Goal: Check status: Check status

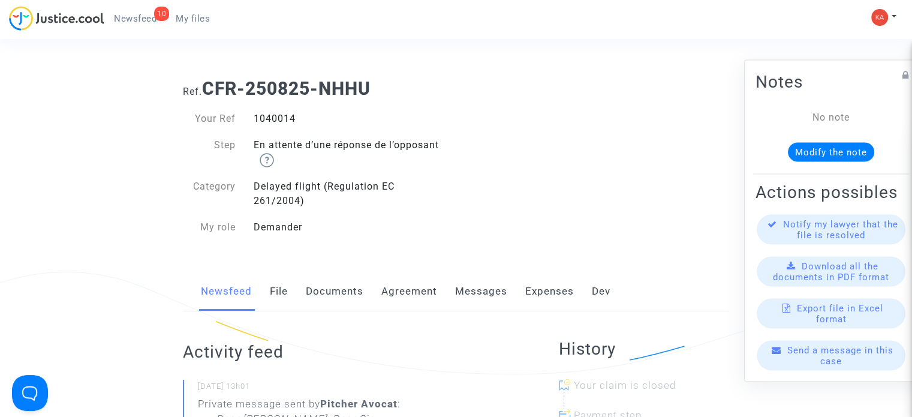
click at [124, 19] on span "Newsfeed" at bounding box center [135, 18] width 43 height 11
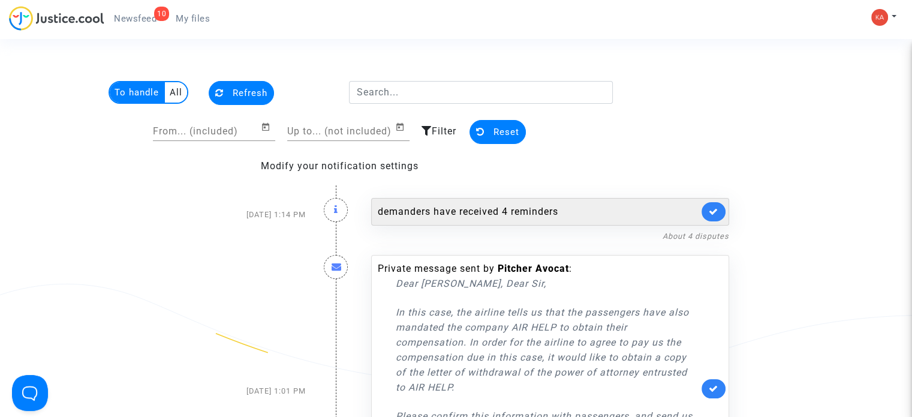
click at [524, 206] on div "demanders have received 4 reminders" at bounding box center [538, 212] width 321 height 14
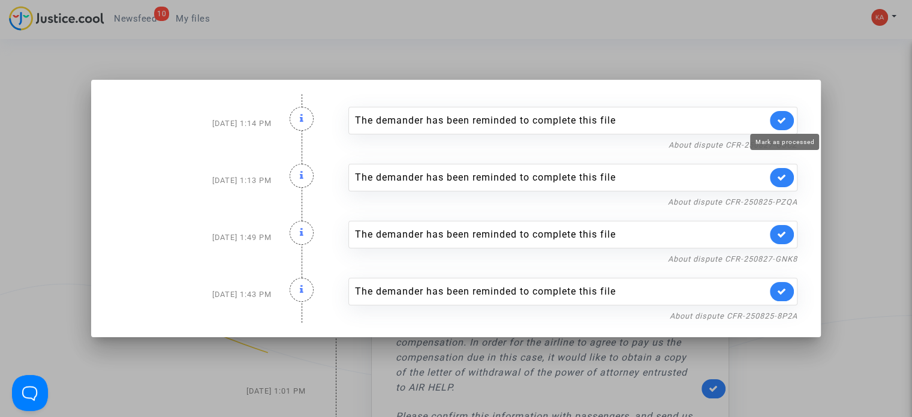
click at [787, 121] on icon at bounding box center [782, 120] width 10 height 9
click at [300, 118] on icon at bounding box center [302, 118] width 4 height 10
click at [832, 163] on div at bounding box center [456, 208] width 912 height 417
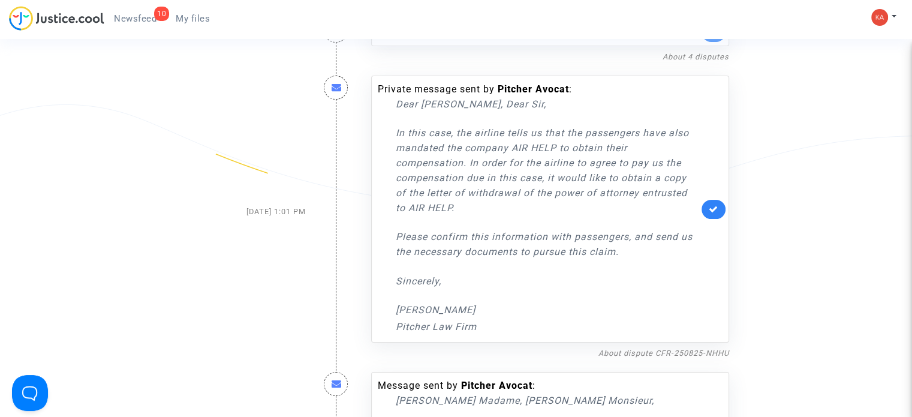
scroll to position [180, 0]
click at [333, 89] on icon at bounding box center [337, 87] width 10 height 10
click at [465, 86] on div "Private message sent by [PERSON_NAME] : Dear [PERSON_NAME], Dear [PERSON_NAME],…" at bounding box center [538, 208] width 321 height 252
click at [717, 204] on icon at bounding box center [714, 208] width 10 height 9
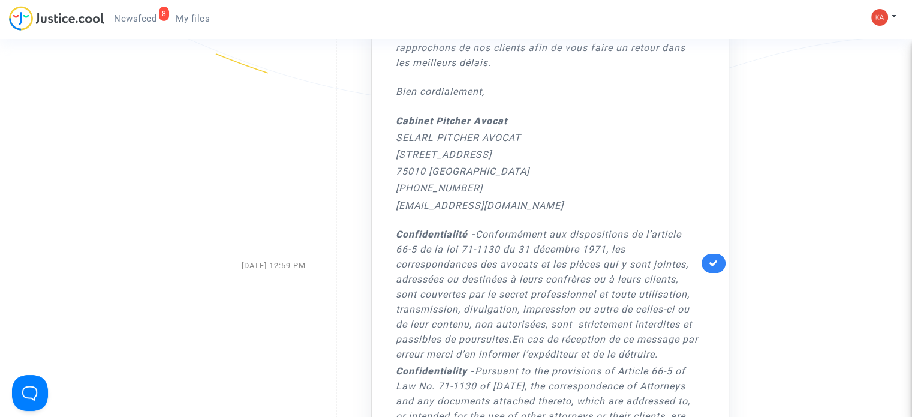
scroll to position [300, 0]
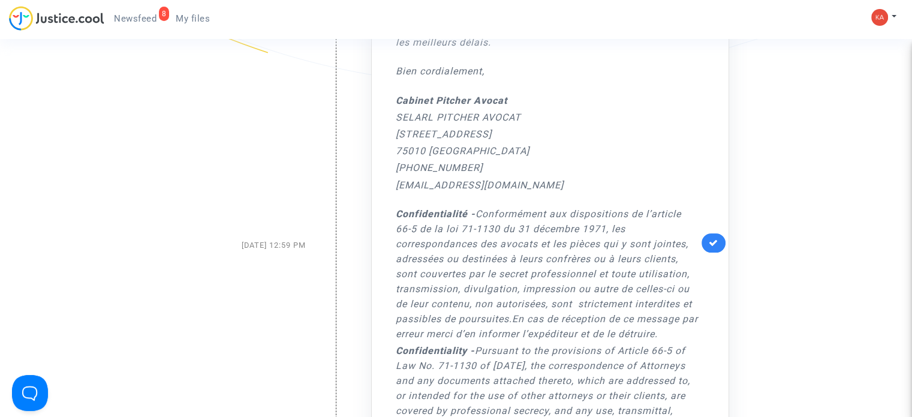
click at [261, 245] on div "[DATE] 12:59 PM" at bounding box center [244, 245] width 141 height 605
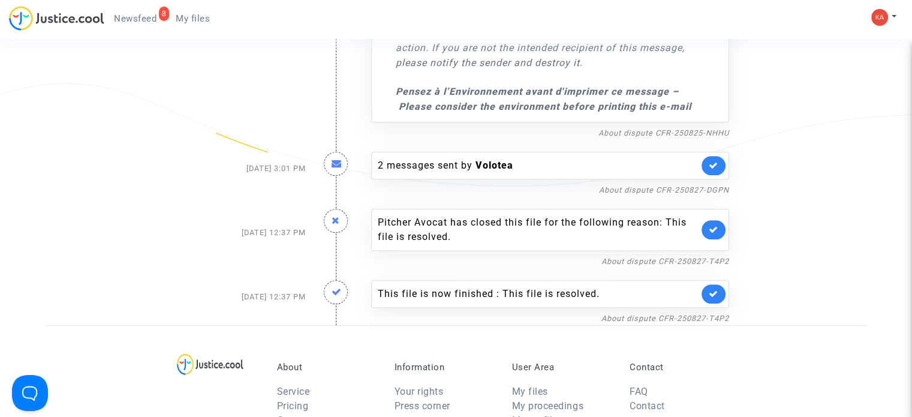
scroll to position [720, 0]
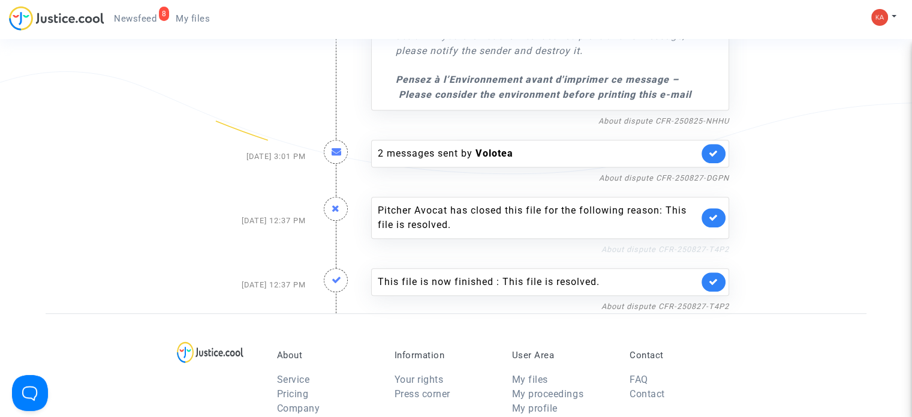
click at [666, 246] on link "About dispute CFR-250827-T4P2" at bounding box center [666, 249] width 128 height 9
click at [716, 278] on icon at bounding box center [714, 281] width 10 height 9
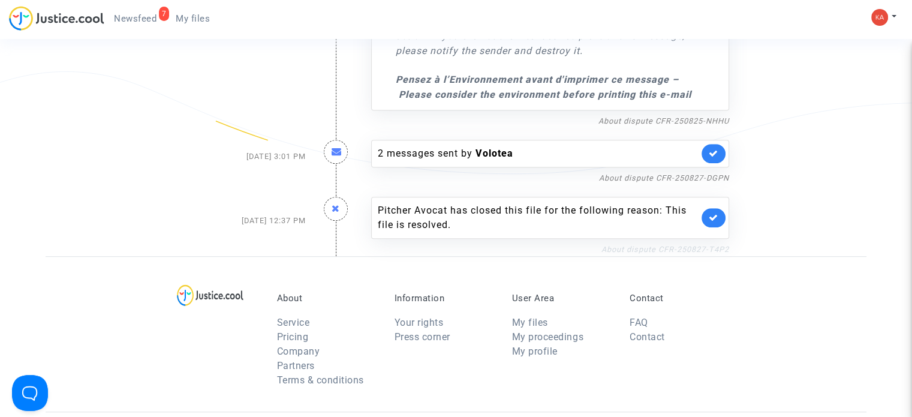
drag, startPoint x: 732, startPoint y: 248, endPoint x: 664, endPoint y: 245, distance: 67.9
click at [658, 245] on div "Pitcher Avocat has closed this file for the following reason: This file is reso…" at bounding box center [550, 220] width 376 height 71
copy link "CFR-250827-T4P2"
click at [717, 218] on icon at bounding box center [714, 217] width 10 height 9
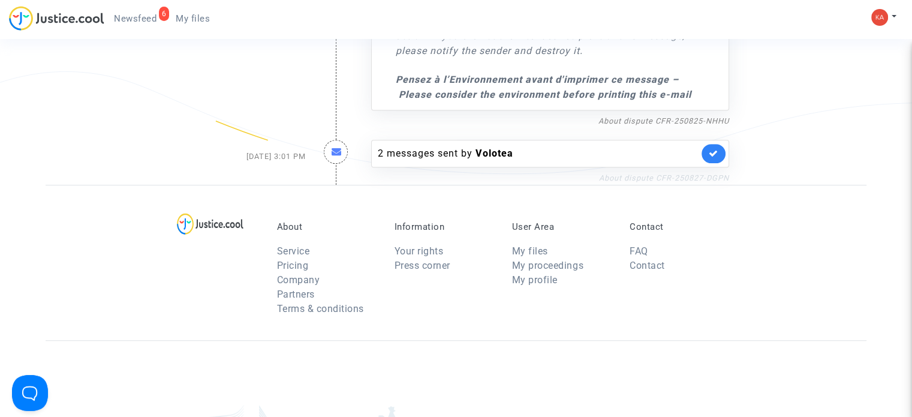
click at [696, 174] on link "About dispute CFR-250827-DGPN" at bounding box center [664, 177] width 130 height 9
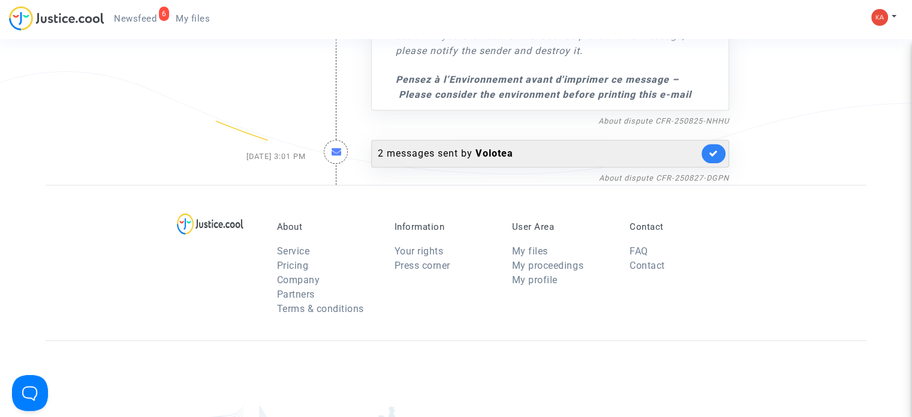
click at [719, 157] on link at bounding box center [714, 153] width 24 height 19
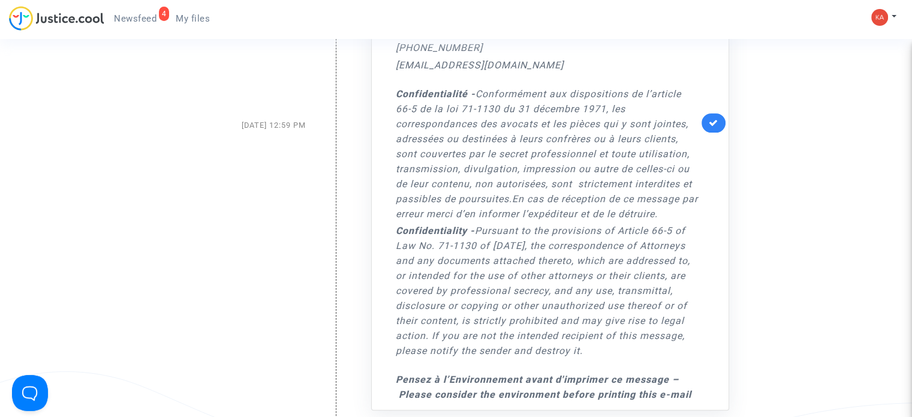
scroll to position [300, 0]
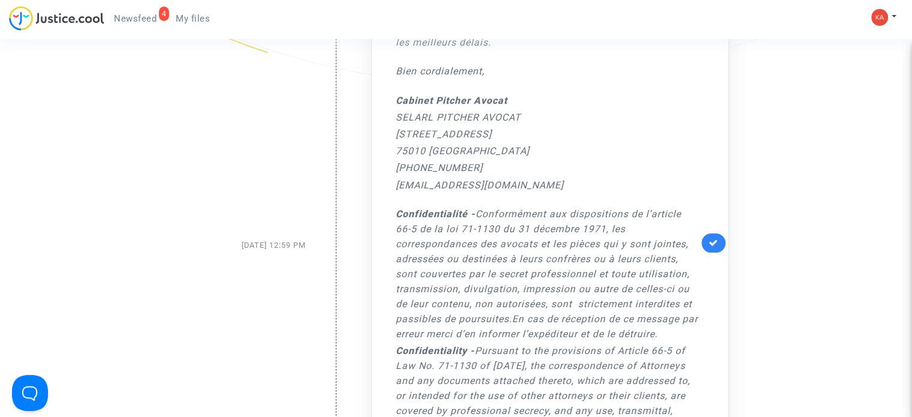
click at [708, 239] on link at bounding box center [714, 242] width 24 height 19
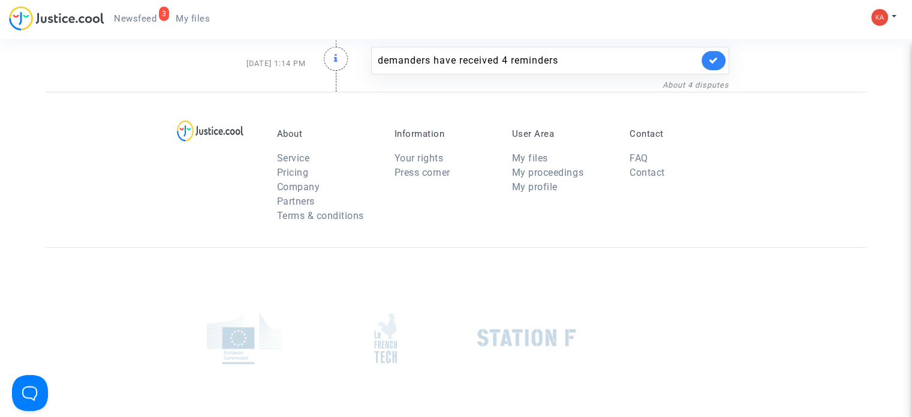
scroll to position [0, 0]
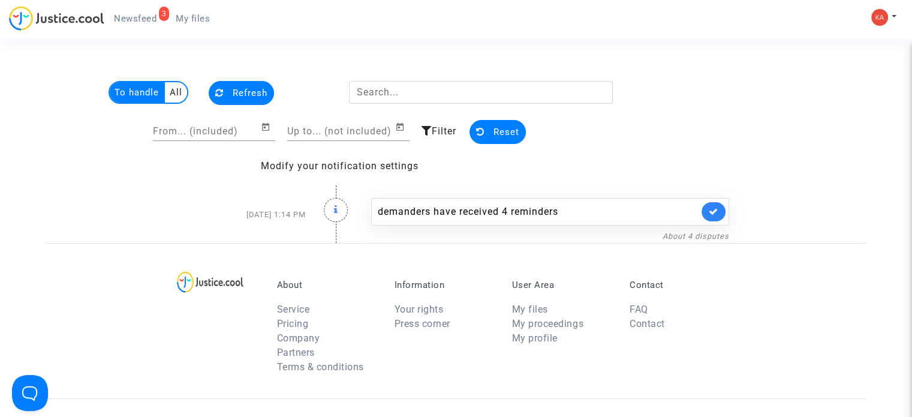
click at [135, 6] on ul "3 Newsfeed My files" at bounding box center [161, 17] width 115 height 22
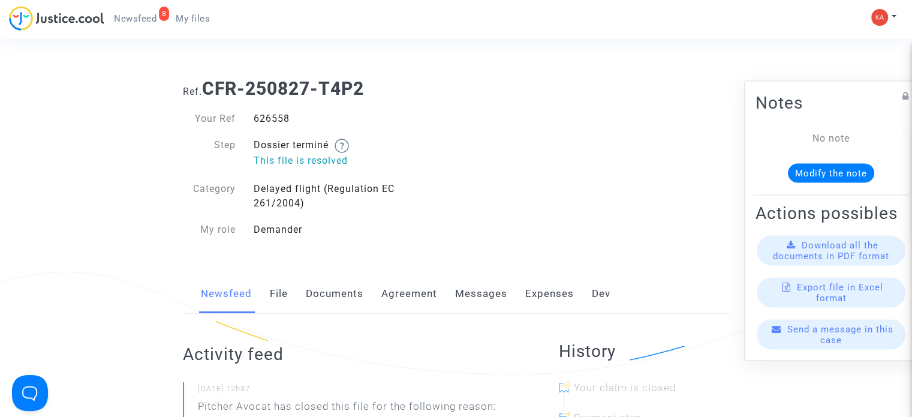
drag, startPoint x: 252, startPoint y: 116, endPoint x: 281, endPoint y: 114, distance: 28.3
click at [294, 114] on div "626558" at bounding box center [351, 119] width 212 height 14
copy div "626558"
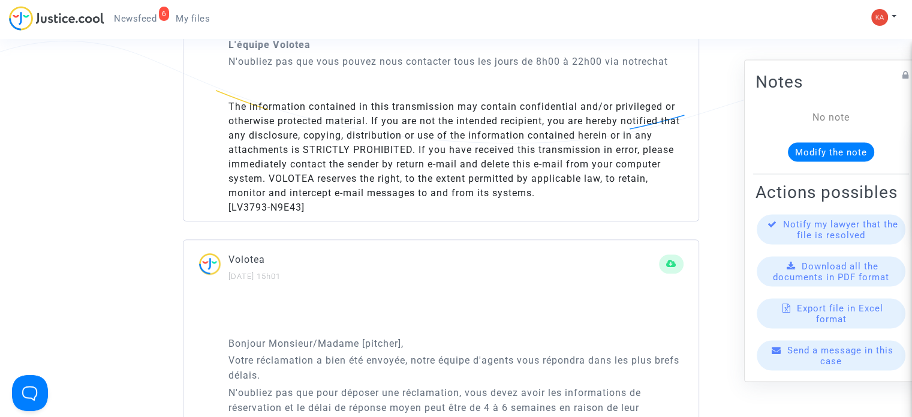
scroll to position [540, 0]
